Goal: Check status: Check status

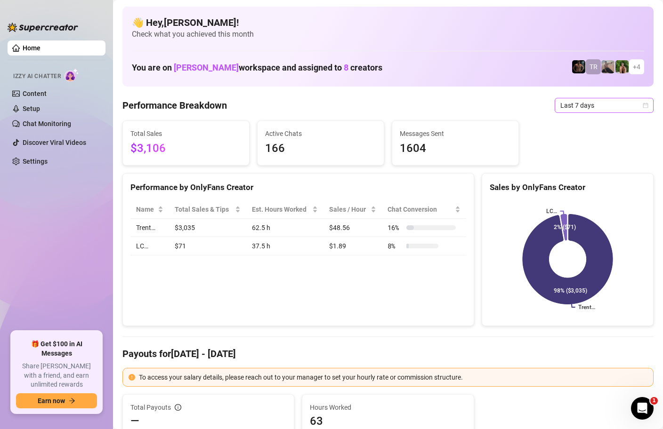
click at [616, 107] on span "Last 7 days" at bounding box center [604, 105] width 88 height 14
click at [592, 183] on div "Custom date" at bounding box center [604, 184] width 84 height 10
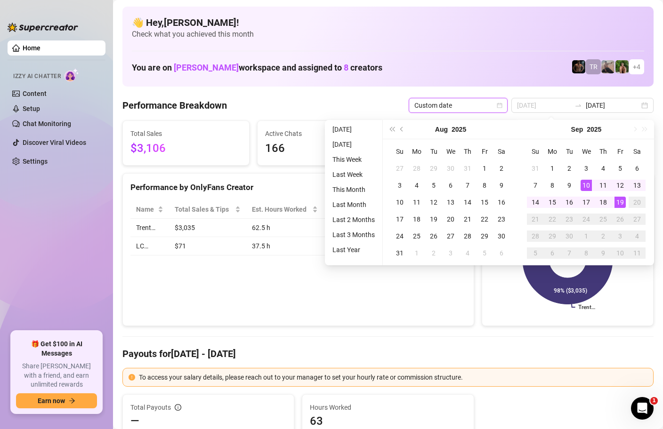
type input "[DATE]"
click at [619, 200] on div "19" at bounding box center [620, 202] width 11 height 11
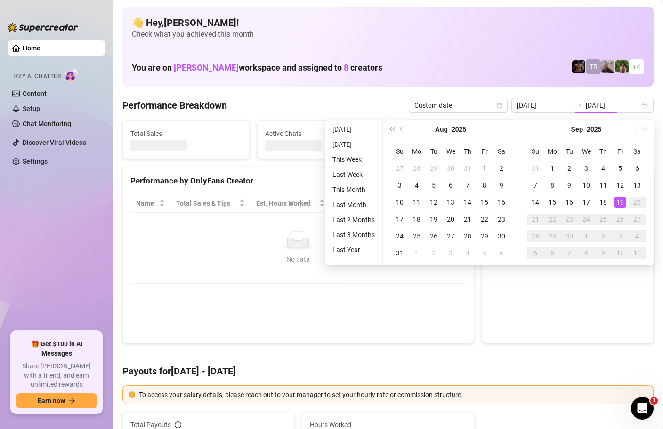
type input "[DATE]"
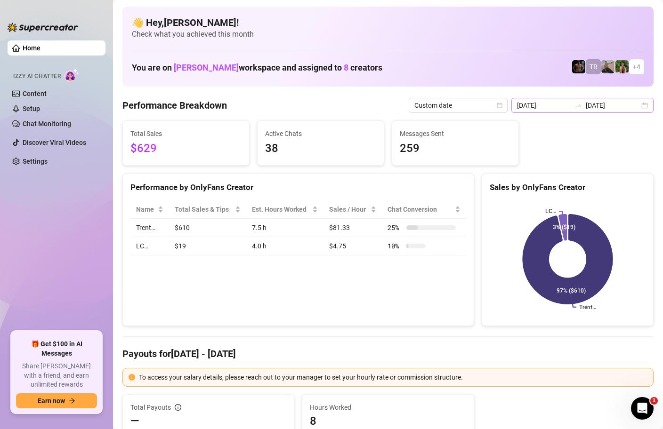
click at [644, 106] on div "[DATE] [DATE]" at bounding box center [582, 105] width 142 height 15
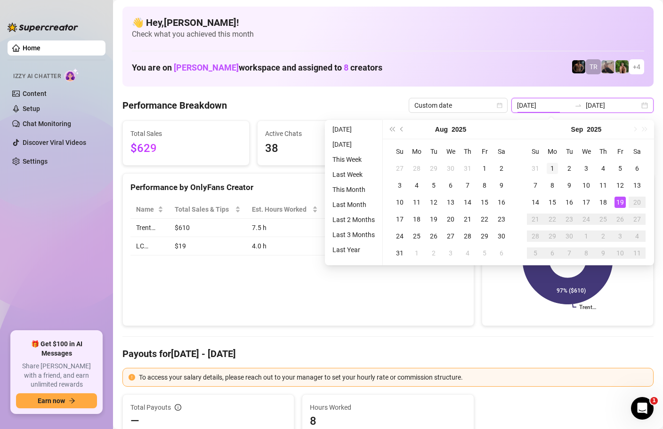
type input "[DATE]"
click at [553, 168] on div "1" at bounding box center [552, 168] width 11 height 11
type input "[DATE]"
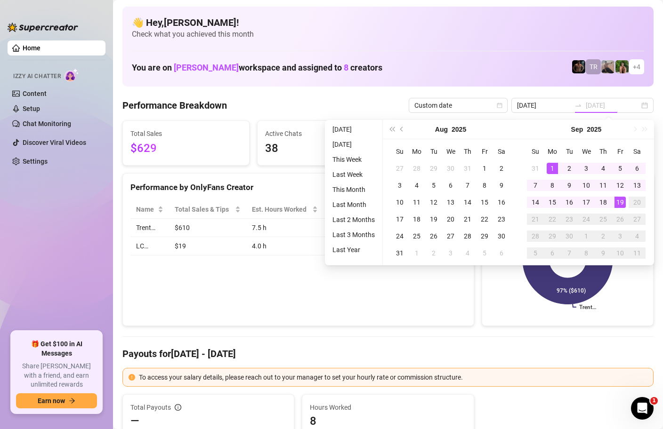
click at [620, 203] on div "19" at bounding box center [620, 202] width 11 height 11
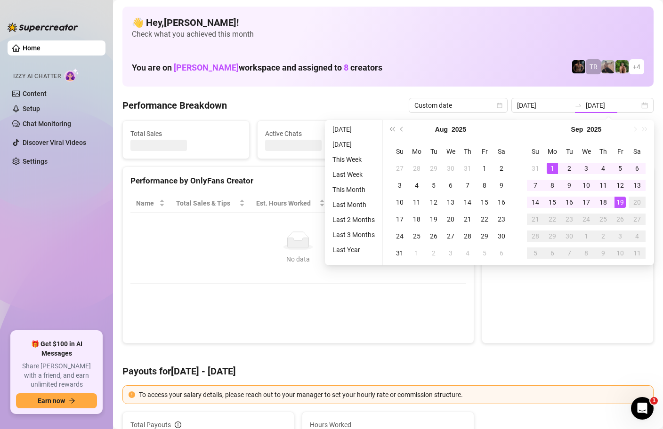
type input "[DATE]"
